Goal: Find specific page/section: Find specific page/section

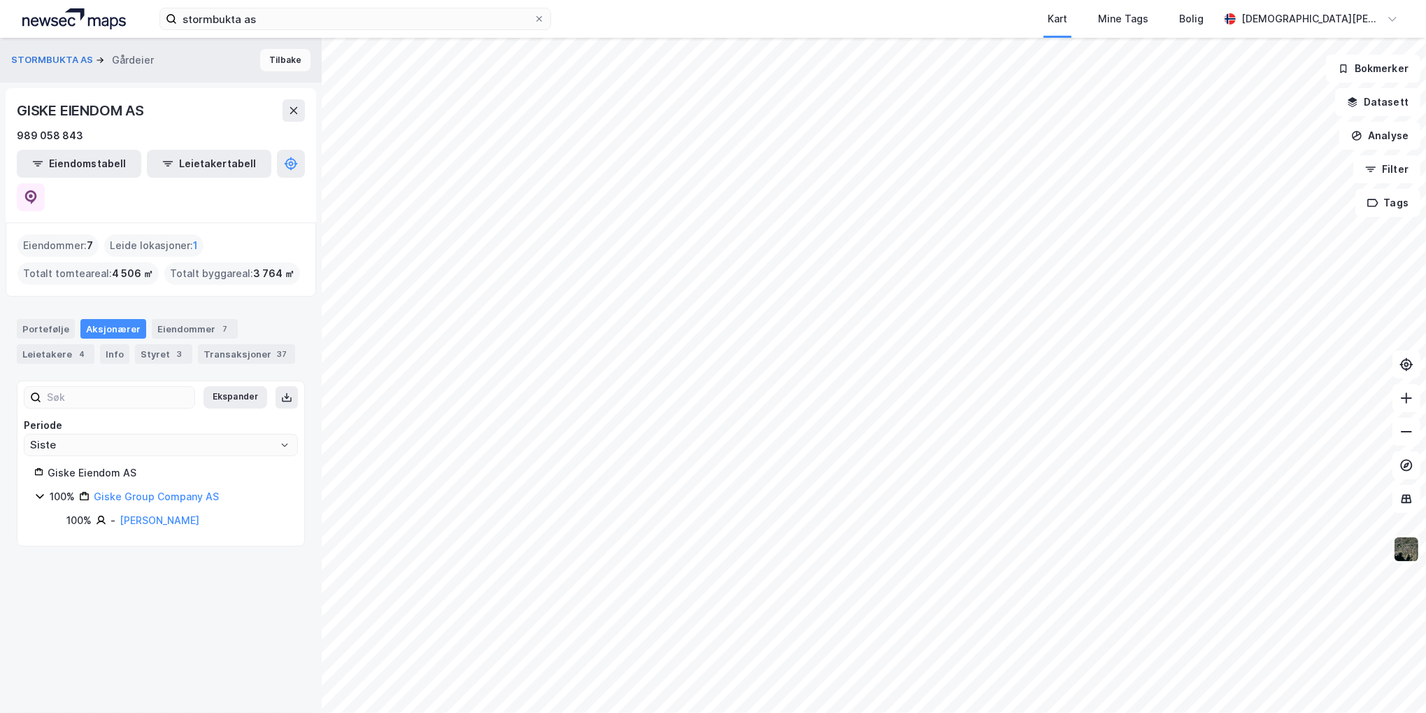
click at [285, 64] on button "Tilbake" at bounding box center [285, 60] width 50 height 22
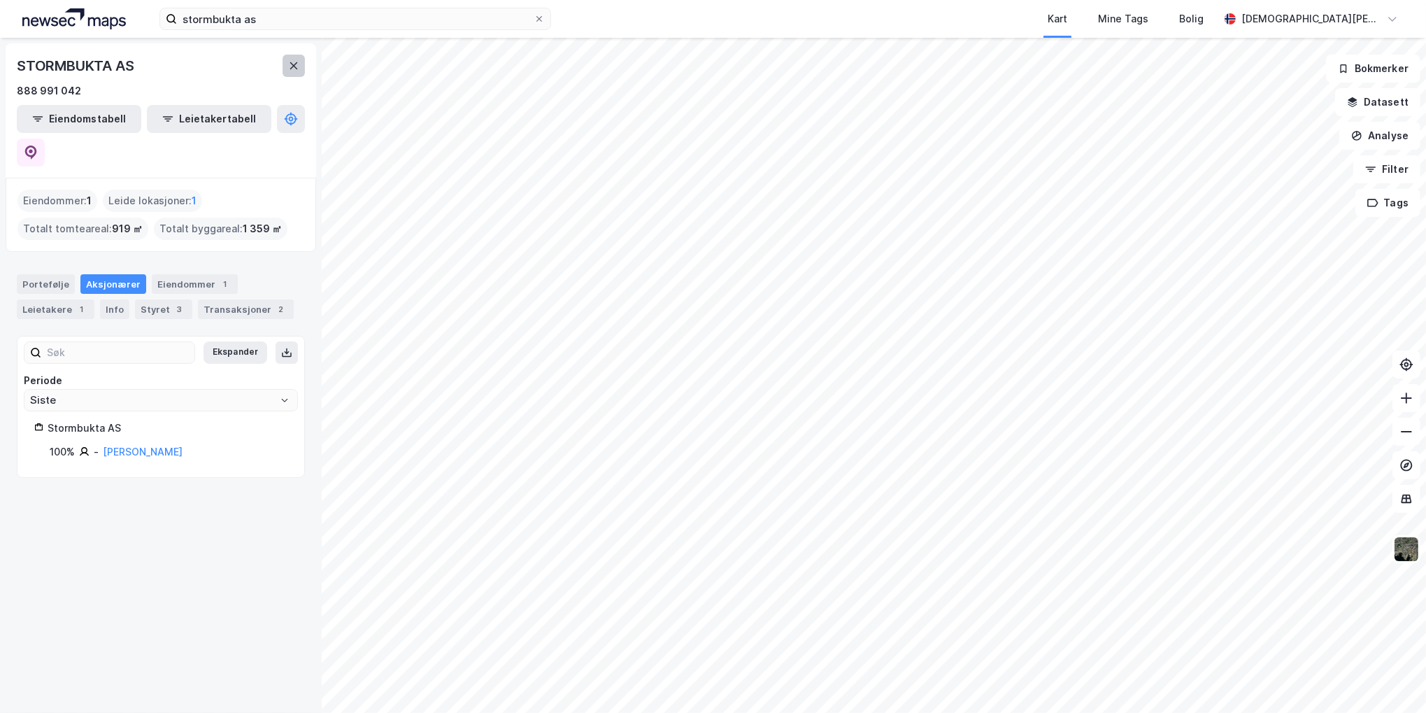
click at [295, 69] on icon at bounding box center [293, 65] width 11 height 11
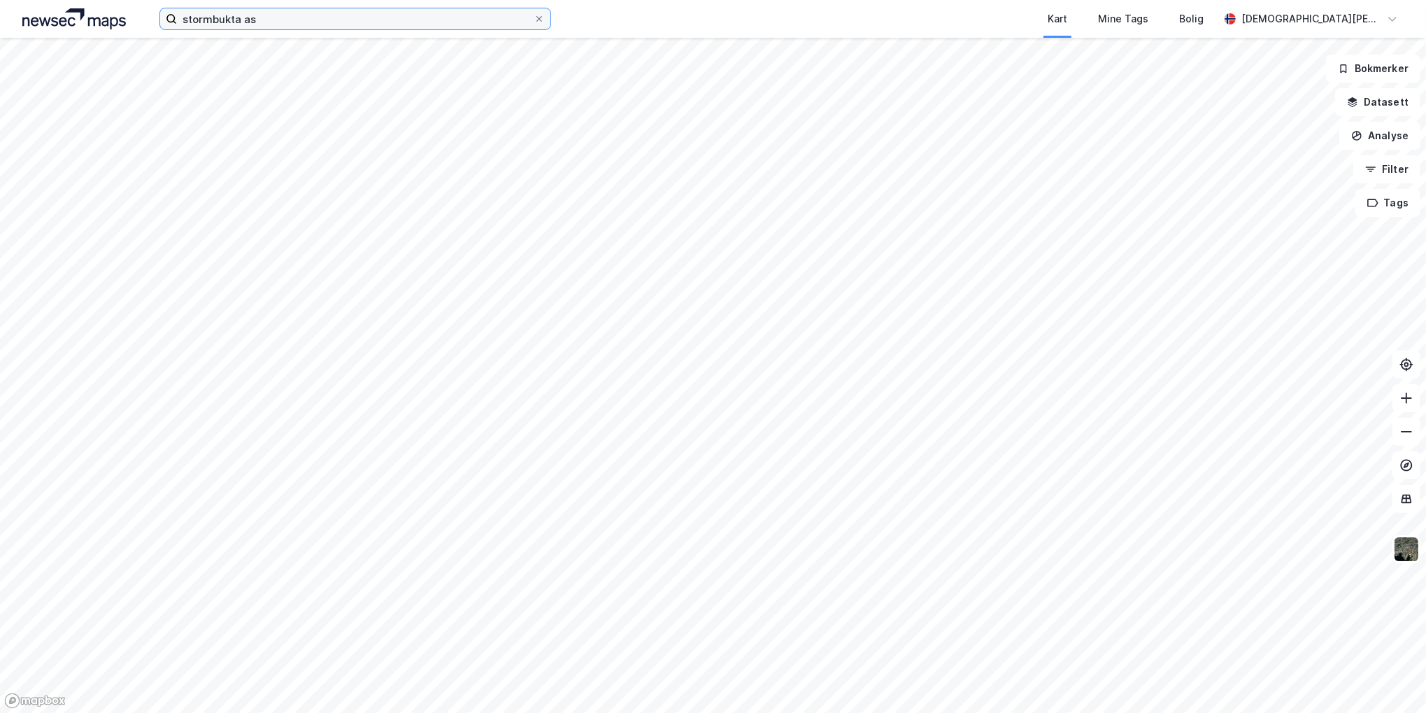
click at [318, 21] on input "stormbukta as" at bounding box center [355, 18] width 357 height 21
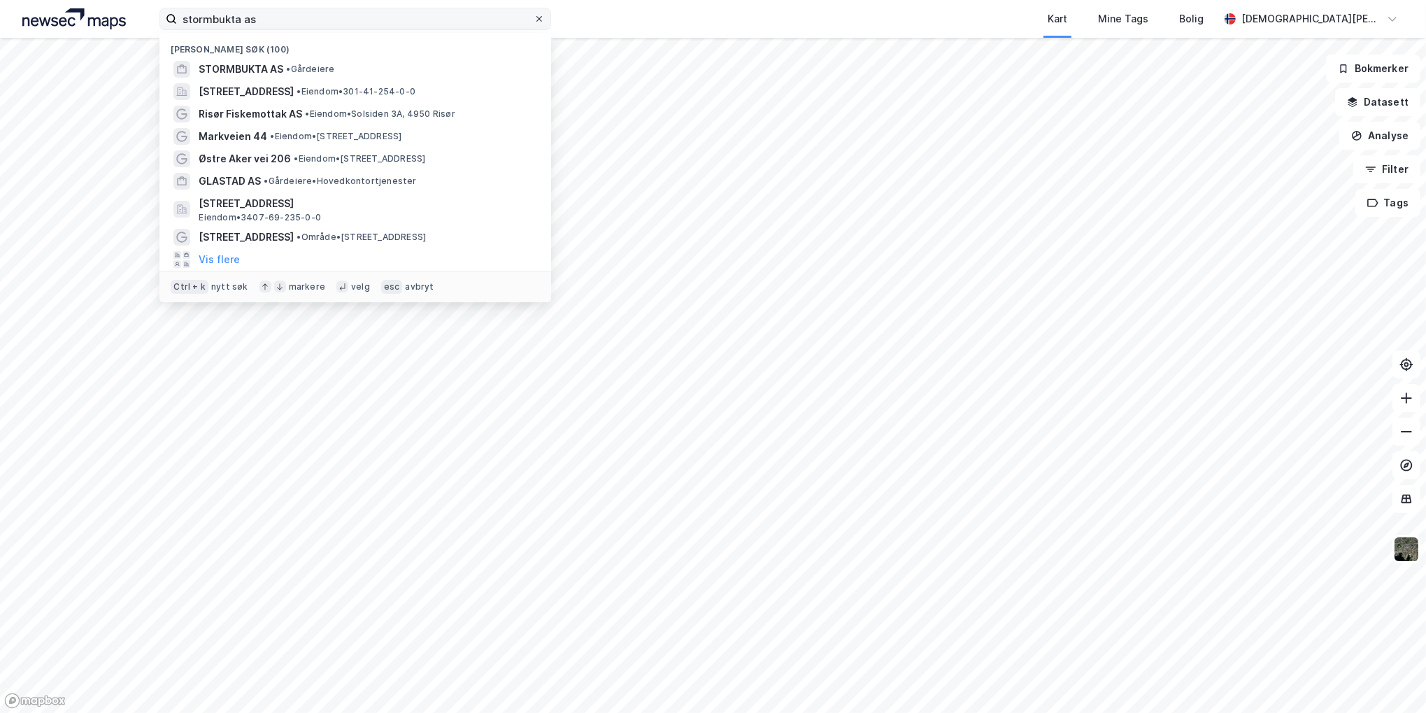
click at [536, 20] on icon at bounding box center [539, 19] width 8 height 8
click at [534, 20] on input "stormbukta as" at bounding box center [355, 18] width 357 height 21
click at [71, 13] on img at bounding box center [74, 18] width 104 height 21
